Goal: Task Accomplishment & Management: Use online tool/utility

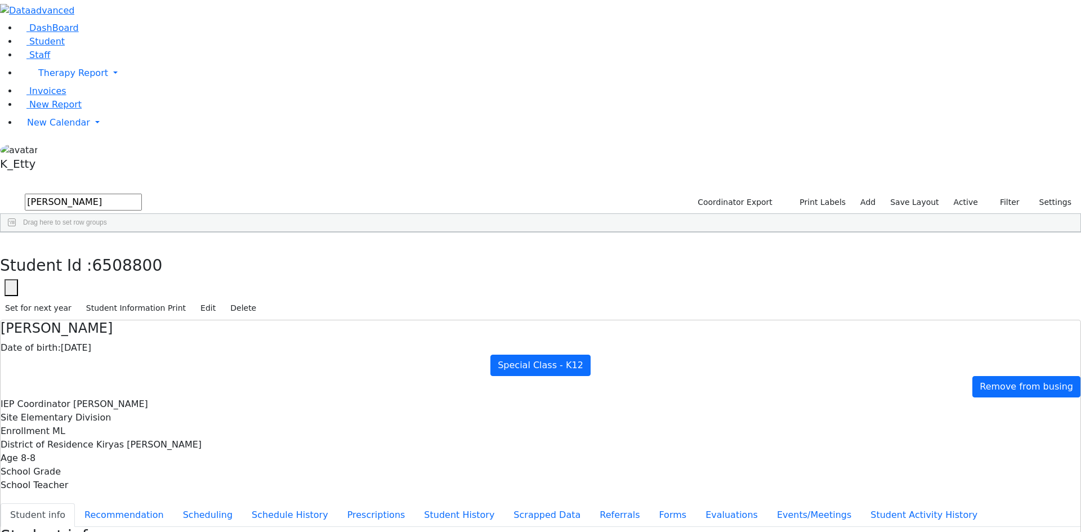
scroll to position [2, 0]
click at [16, 232] on button "button" at bounding box center [8, 244] width 16 height 24
click at [30, 60] on span "Staff" at bounding box center [39, 55] width 21 height 11
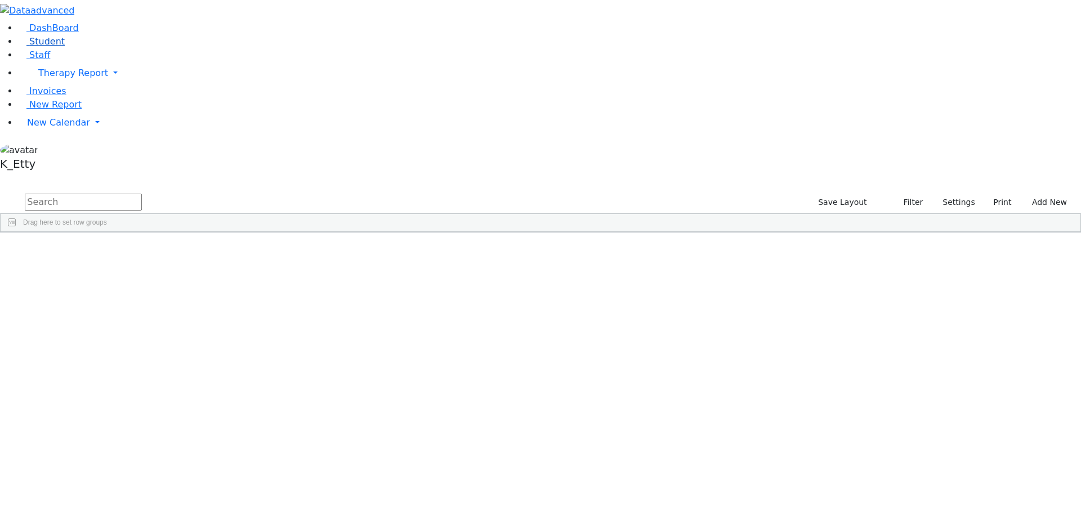
click at [50, 47] on span "Student" at bounding box center [46, 41] width 35 height 11
click at [42, 60] on link "Staff" at bounding box center [34, 55] width 32 height 11
drag, startPoint x: 932, startPoint y: 44, endPoint x: 943, endPoint y: 71, distance: 29.5
click at [933, 194] on button "Settings" at bounding box center [954, 202] width 52 height 17
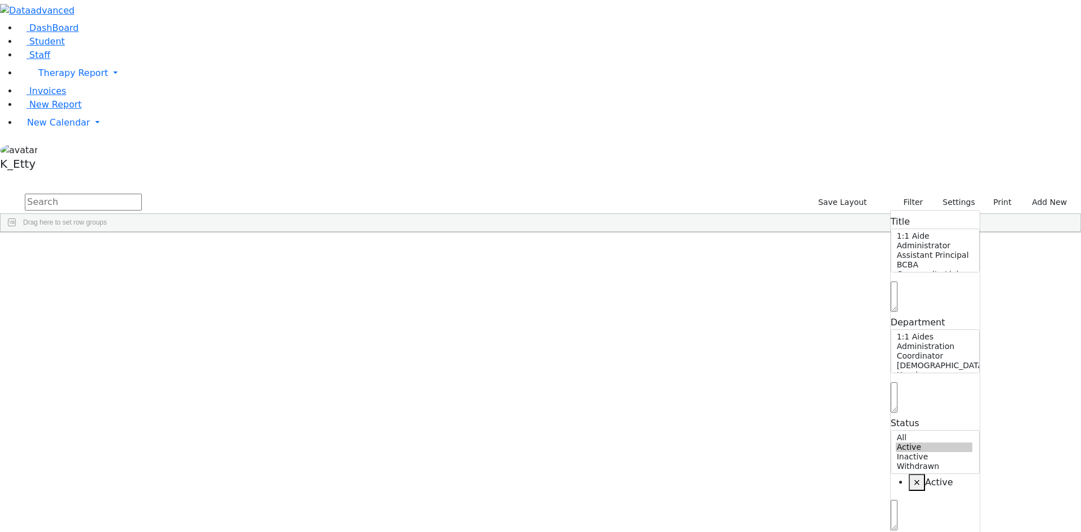
click at [897, 500] on textarea "Search" at bounding box center [893, 515] width 7 height 30
click at [142, 194] on input "text" at bounding box center [83, 202] width 117 height 17
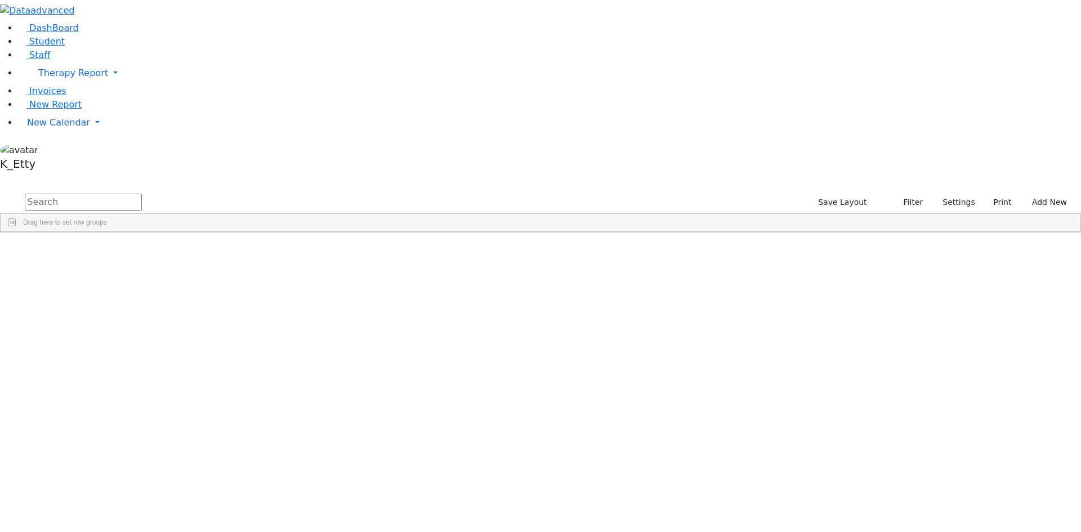
click at [588, 236] on span at bounding box center [583, 240] width 9 height 9
click at [621, 238] on span "filter" at bounding box center [616, 242] width 9 height 9
click at [628, 303] on div "(Select All)" at bounding box center [612, 307] width 32 height 8
click at [639, 357] on div "Private School" at bounding box center [617, 361] width 43 height 8
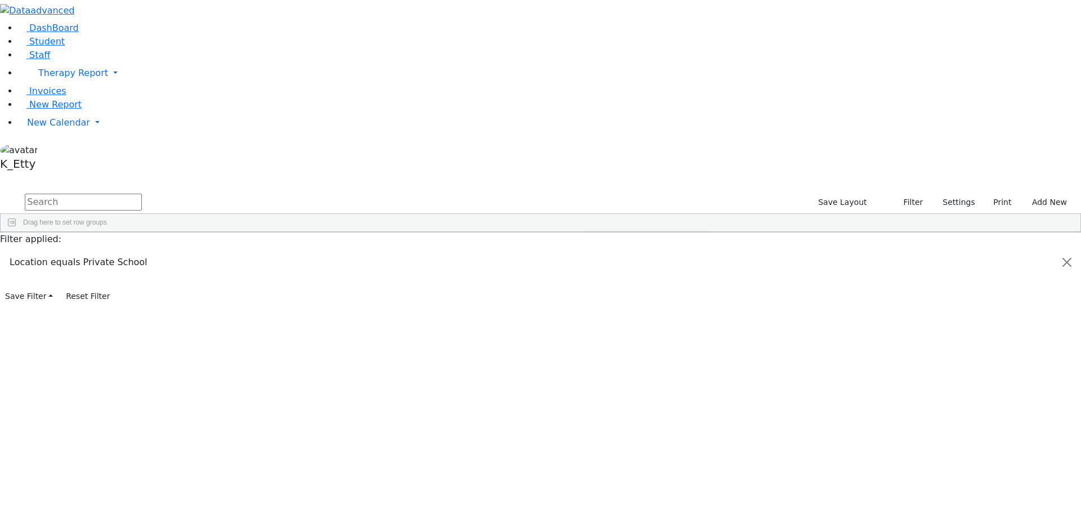
click at [639, 357] on div "Private School" at bounding box center [617, 361] width 43 height 8
click at [637, 370] on div "Public School" at bounding box center [616, 374] width 41 height 8
click at [657, 316] on div "ECEC/Public School" at bounding box center [626, 320] width 61 height 8
click at [142, 194] on input "text" at bounding box center [83, 202] width 117 height 17
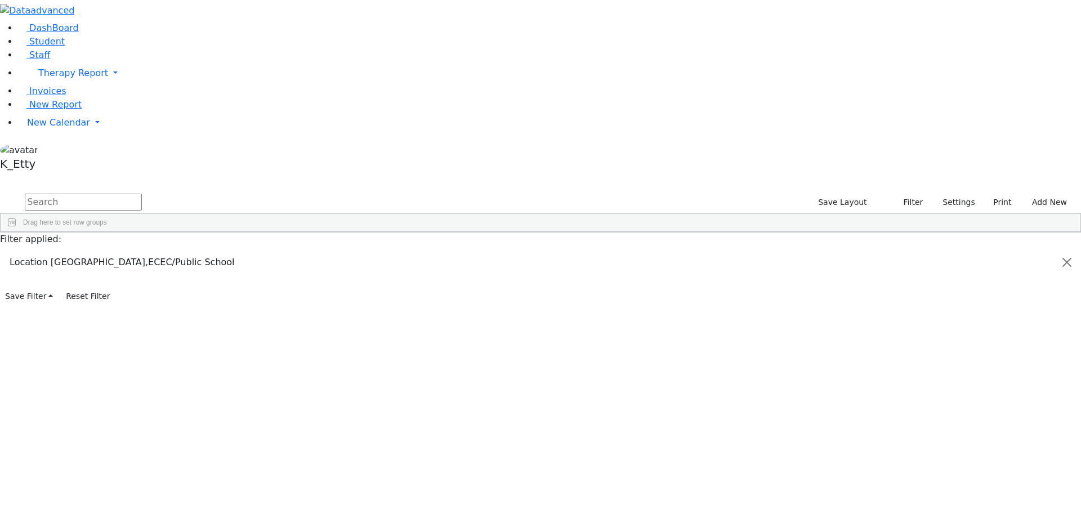
click at [323, 236] on span at bounding box center [318, 240] width 9 height 9
click at [401, 370] on div "Independent Contractor" at bounding box center [365, 374] width 71 height 8
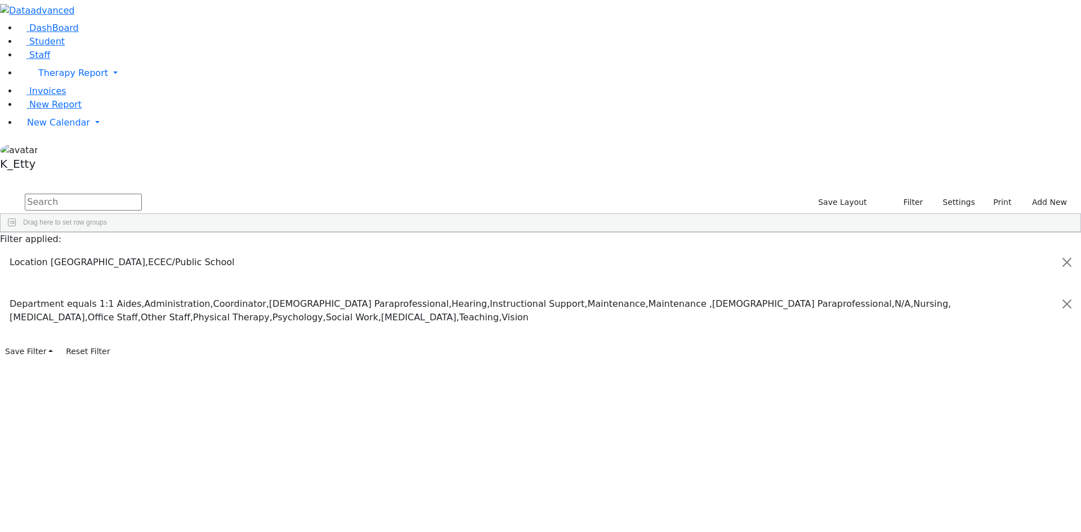
click at [142, 194] on input "text" at bounding box center [83, 202] width 117 height 17
click at [475, 379] on span "Export" at bounding box center [436, 387] width 77 height 16
click at [581, 382] on span "CSV Export" at bounding box center [547, 390] width 67 height 16
click at [588, 236] on span at bounding box center [583, 240] width 9 height 9
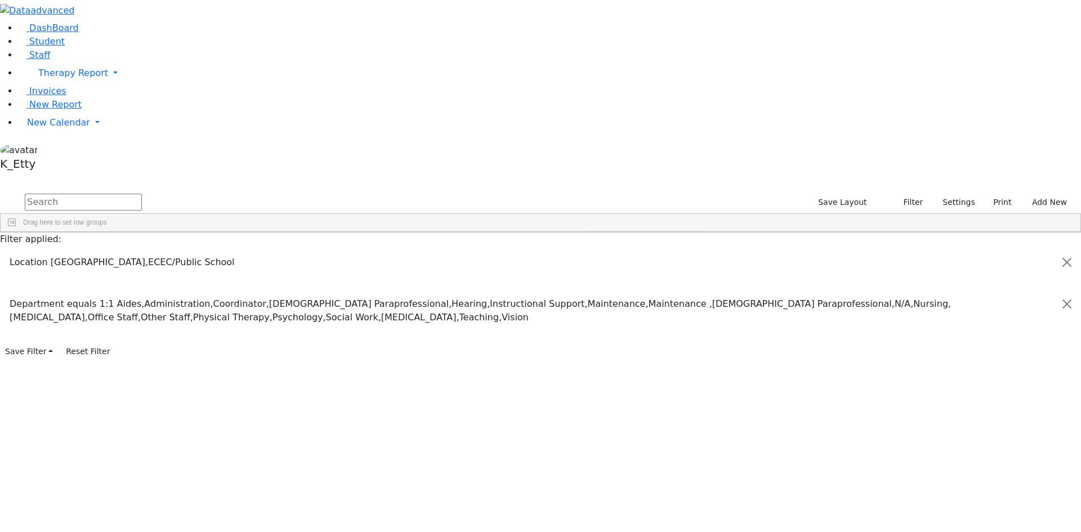
scroll to position [41, 0]
click at [619, 343] on div "Off-Site" at bounding box center [607, 347] width 23 height 8
click at [661, 460] on span "CSV Export" at bounding box center [627, 468] width 67 height 16
